Goal: Find specific page/section

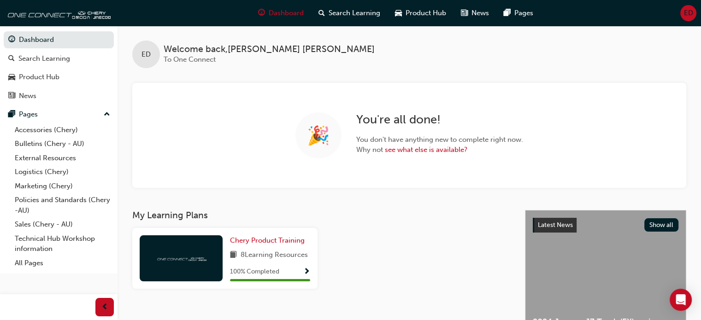
click at [30, 221] on link "Sales (Chery - AU)" at bounding box center [62, 225] width 103 height 14
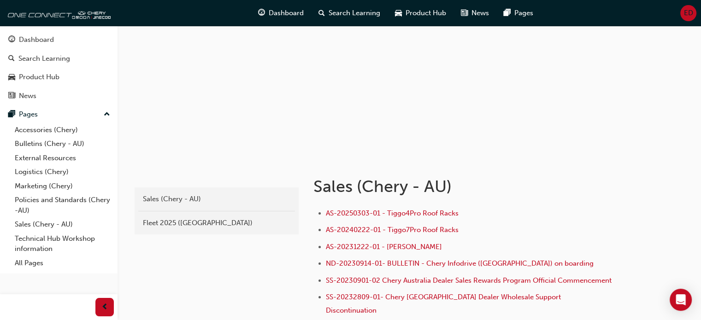
scroll to position [92, 0]
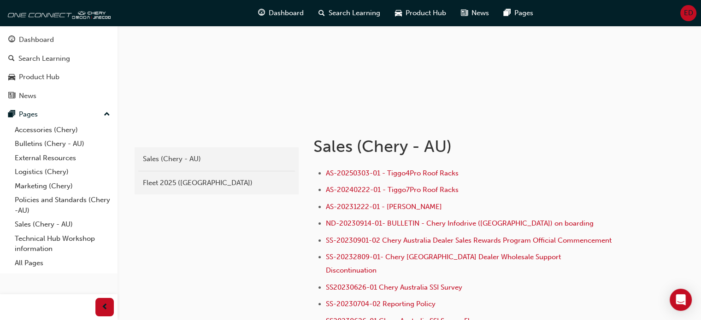
click at [152, 180] on div "Fleet 2025 ([GEOGRAPHIC_DATA])" at bounding box center [217, 183] width 148 height 11
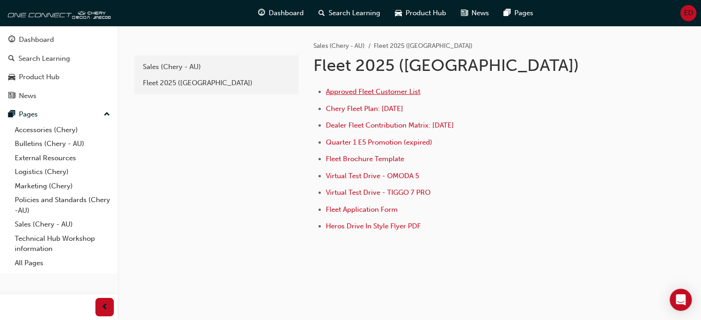
click at [366, 90] on span "Approved Fleet Customer List" at bounding box center [373, 92] width 95 height 8
